Goal: Information Seeking & Learning: Learn about a topic

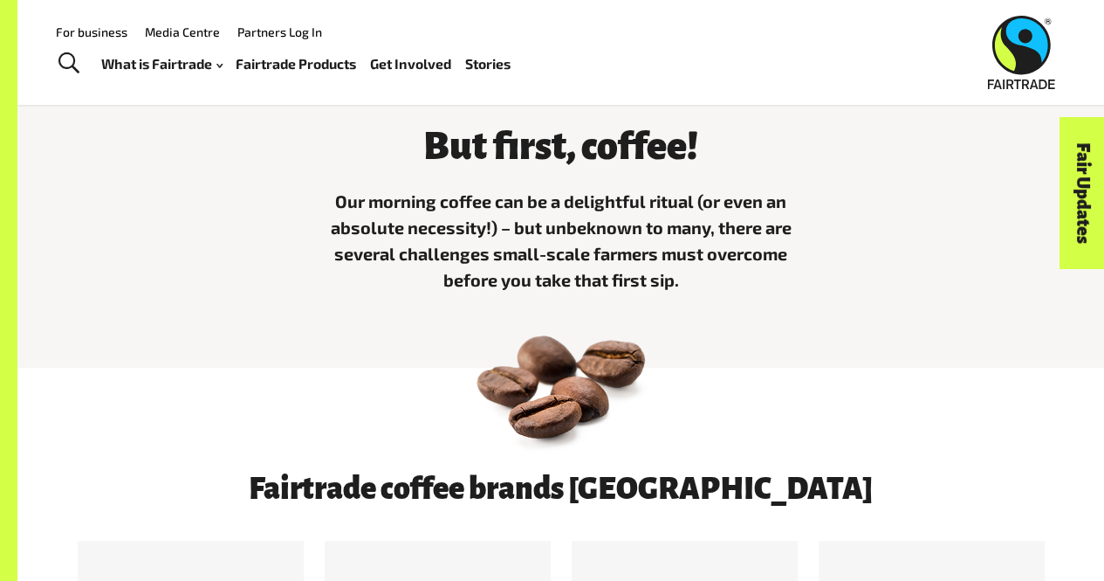
scroll to position [438, 0]
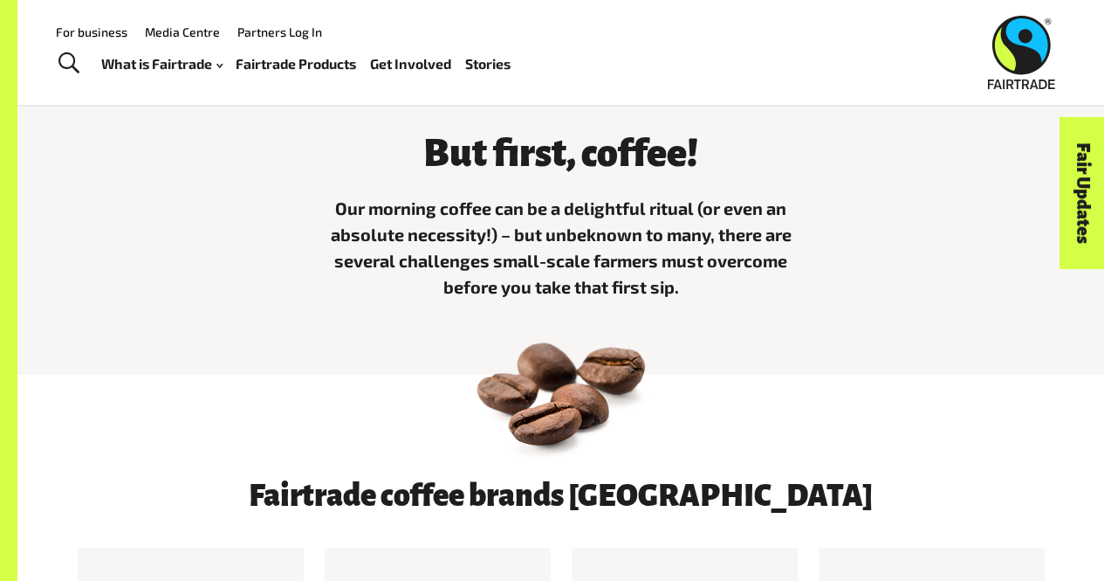
click at [103, 28] on link "For business" at bounding box center [92, 31] width 72 height 15
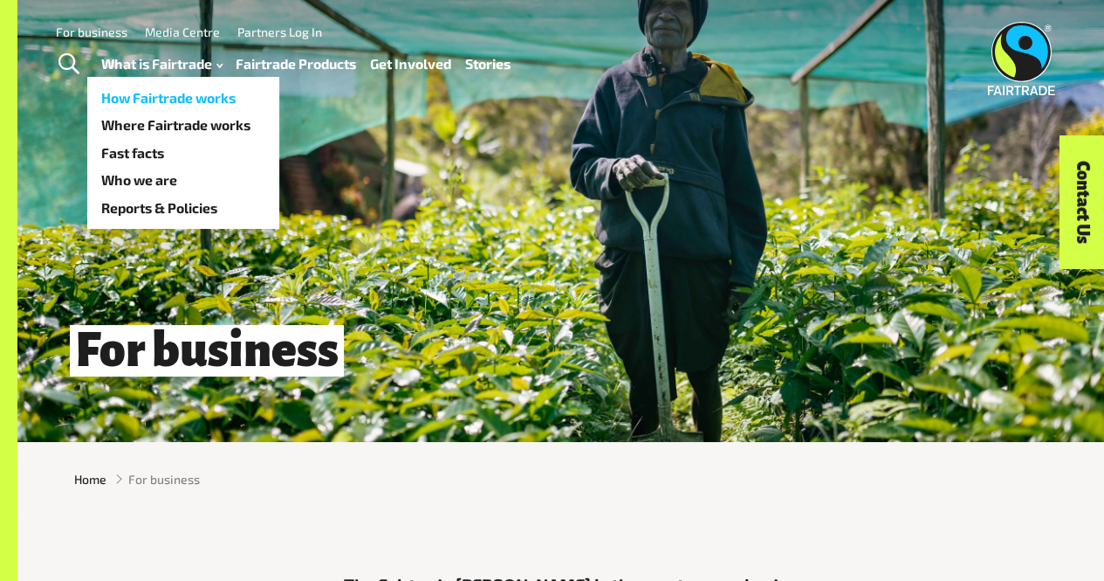
click at [203, 102] on link "How Fairtrade works" at bounding box center [183, 98] width 192 height 28
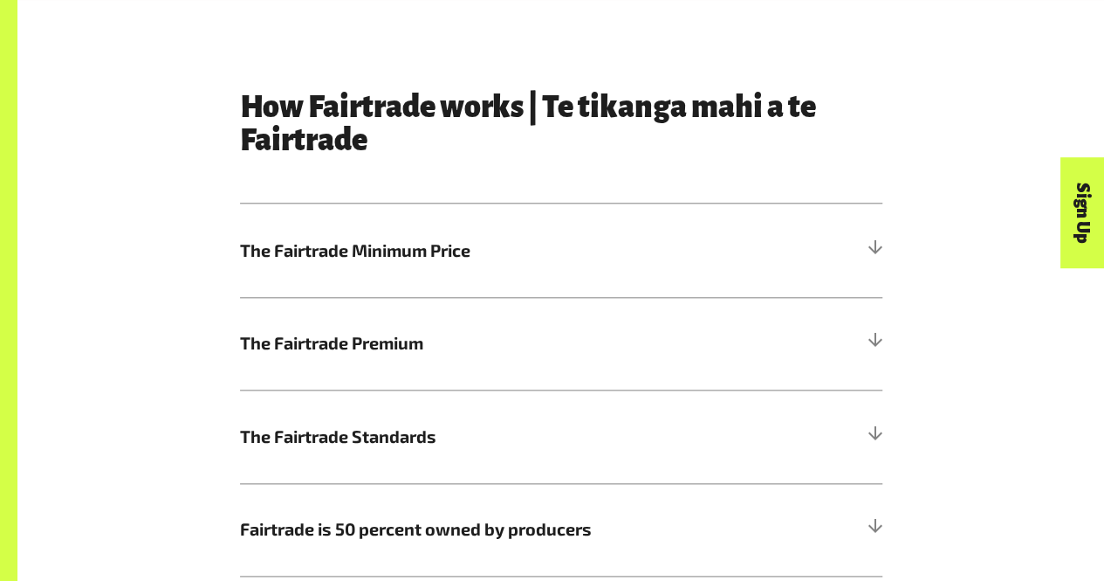
scroll to position [814, 0]
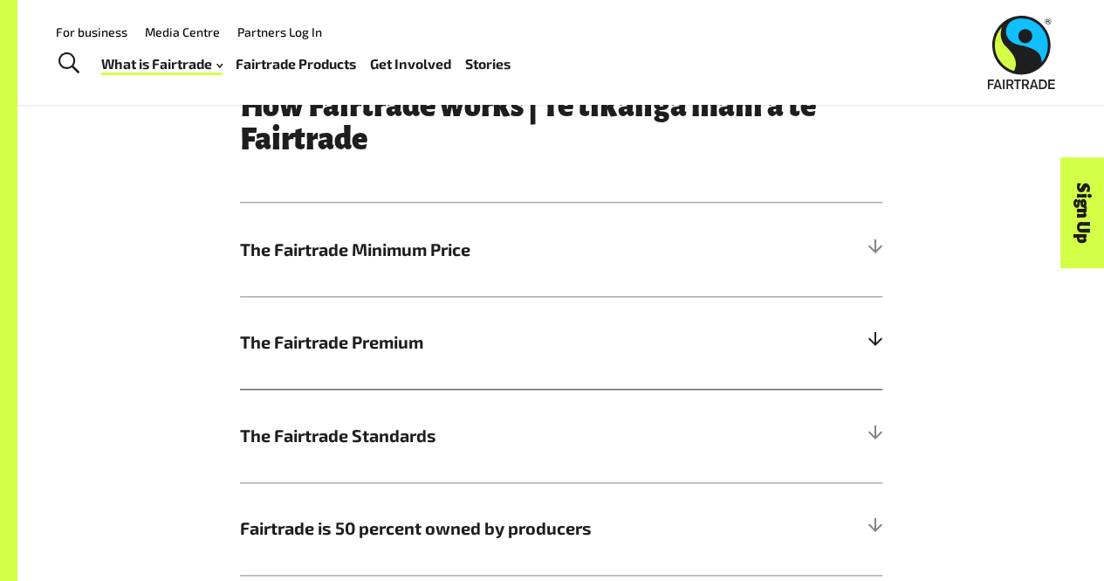
click at [368, 318] on h5 "The Fairtrade Premium" at bounding box center [561, 342] width 643 height 93
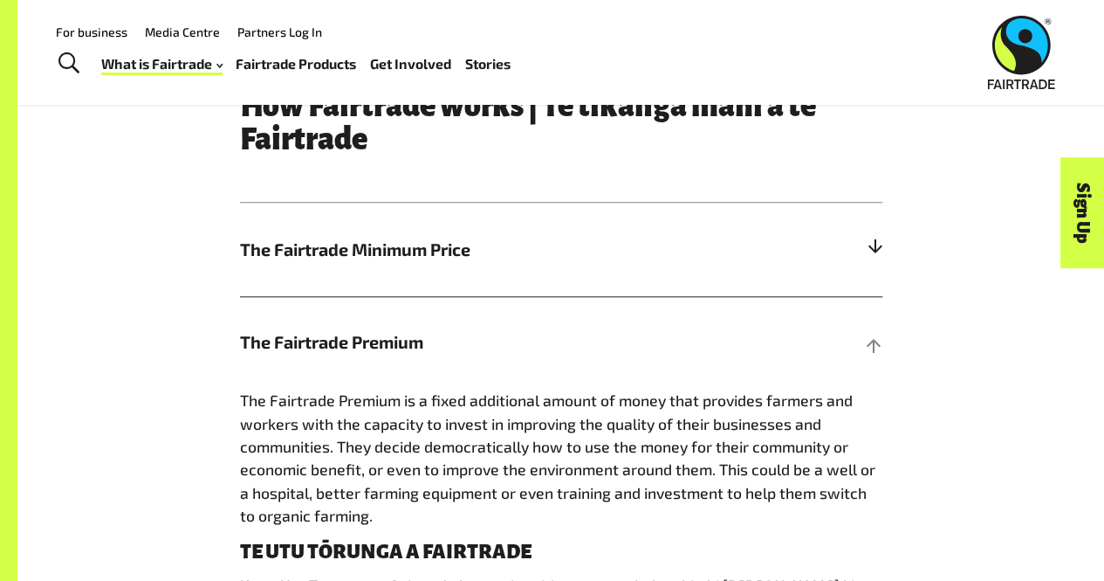
click at [385, 280] on h5 "The Fairtrade Minimum Price" at bounding box center [561, 249] width 643 height 93
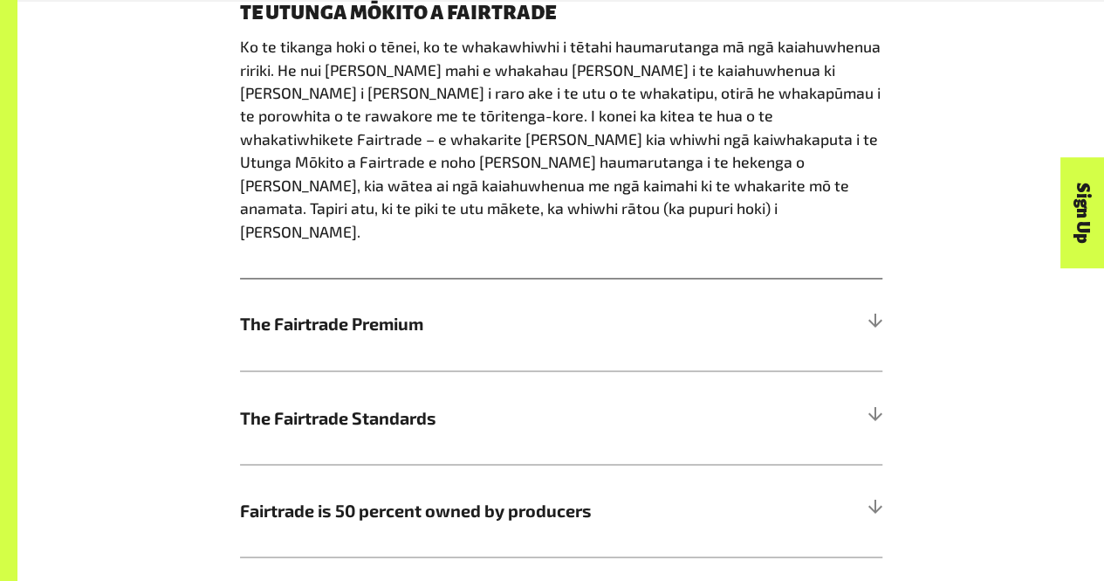
scroll to position [1266, 0]
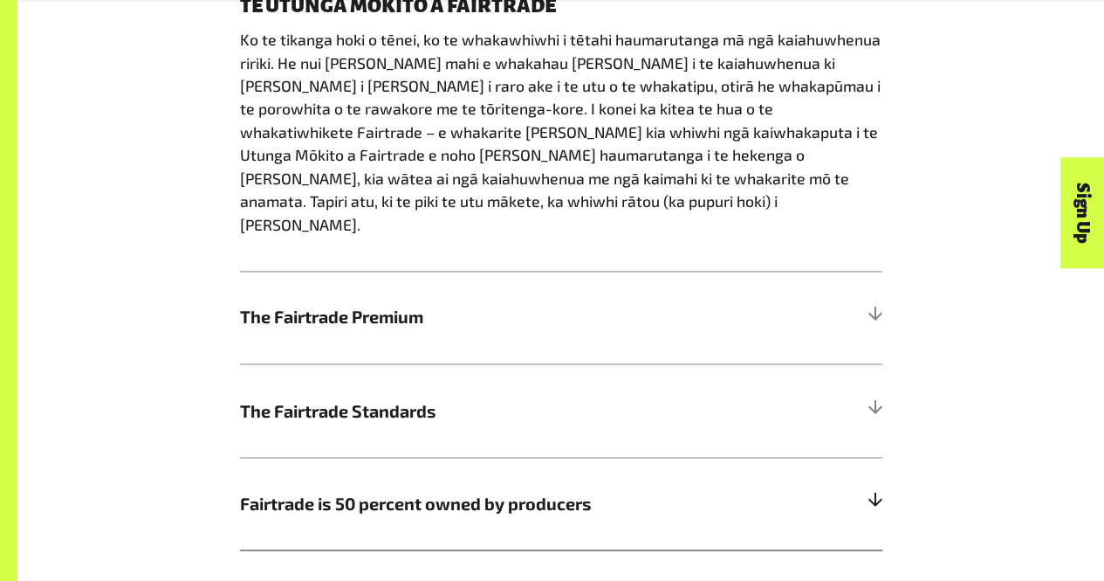
click at [404, 457] on h5 "Fairtrade is 50 percent owned by producers" at bounding box center [561, 503] width 643 height 93
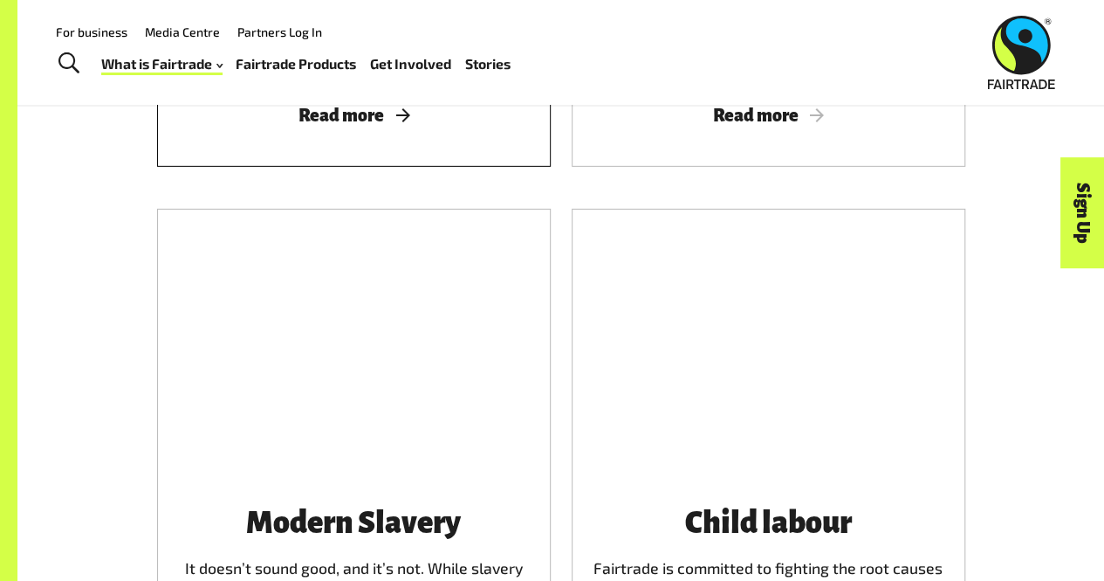
scroll to position [2390, 0]
